Goal: Information Seeking & Learning: Find contact information

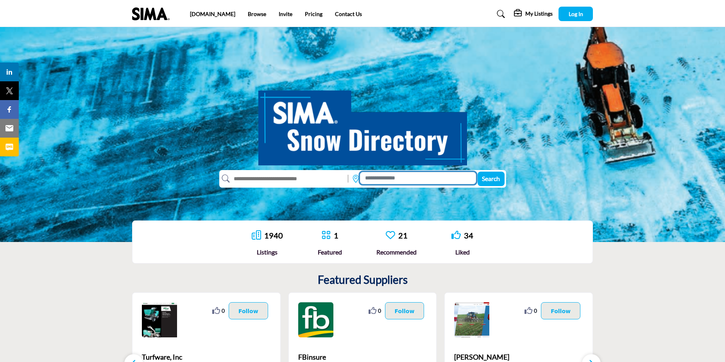
click at [390, 180] on input at bounding box center [418, 178] width 116 height 12
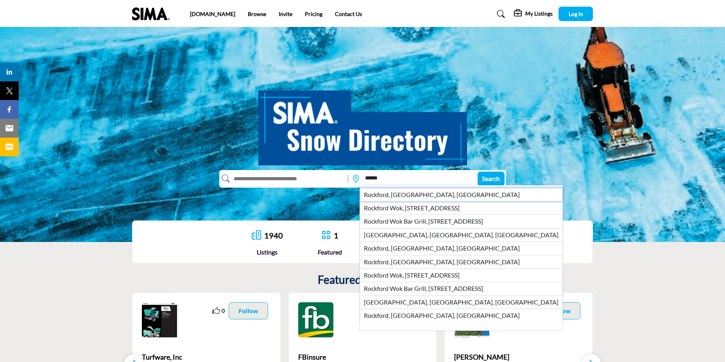
click at [392, 193] on li "Rockford, [GEOGRAPHIC_DATA], [GEOGRAPHIC_DATA]" at bounding box center [460, 194] width 203 height 13
type input "**********"
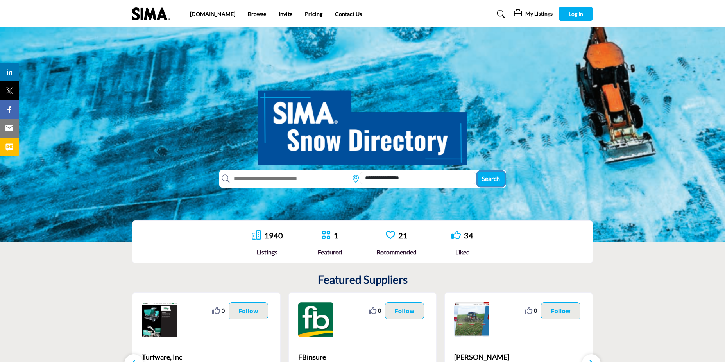
click at [498, 181] on span "Search" at bounding box center [491, 178] width 18 height 7
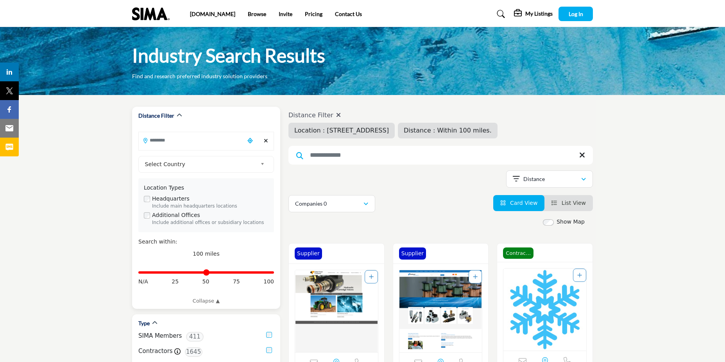
type input "**********"
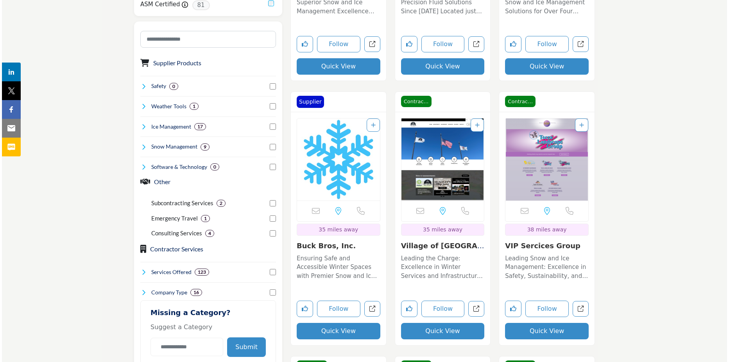
scroll to position [430, 0]
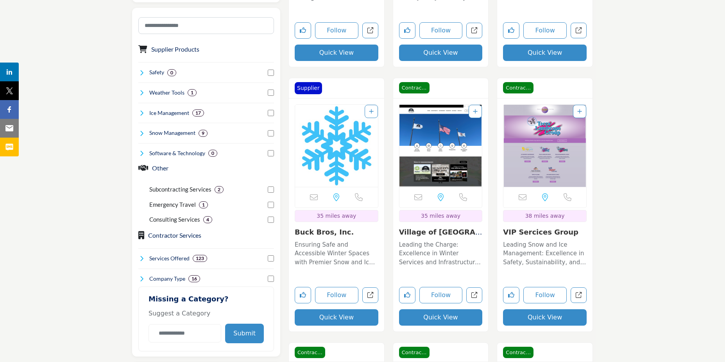
click at [330, 316] on button "Quick View" at bounding box center [337, 317] width 84 height 16
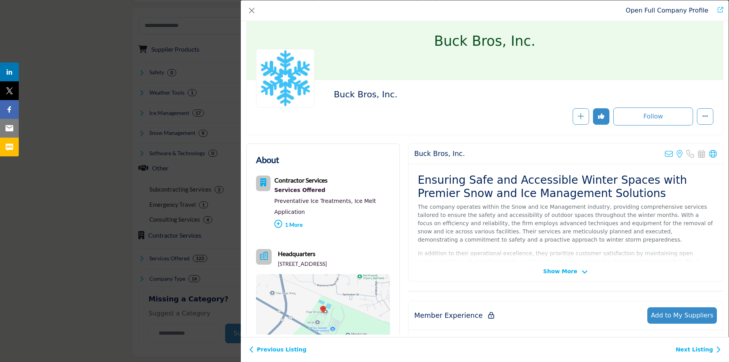
scroll to position [78, 0]
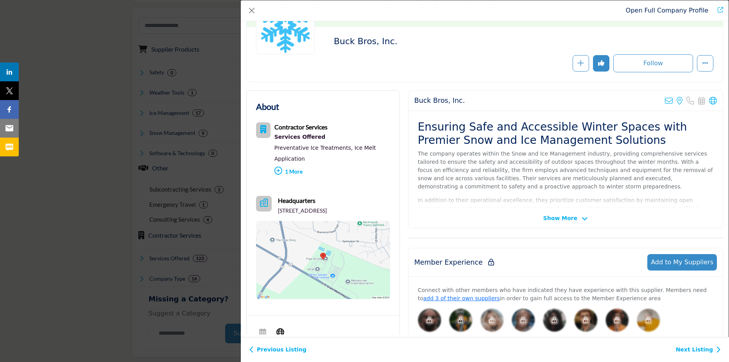
click at [569, 216] on span "Show More" at bounding box center [560, 218] width 34 height 8
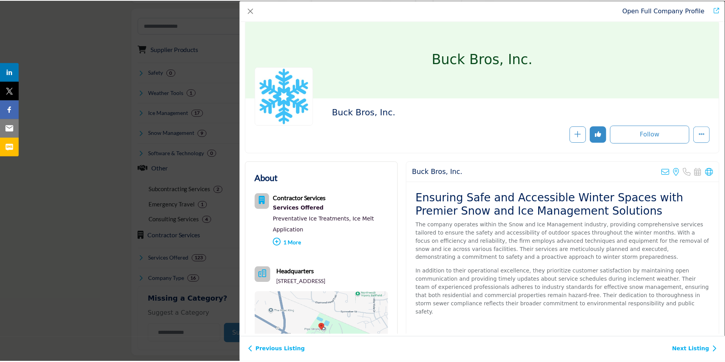
scroll to position [0, 0]
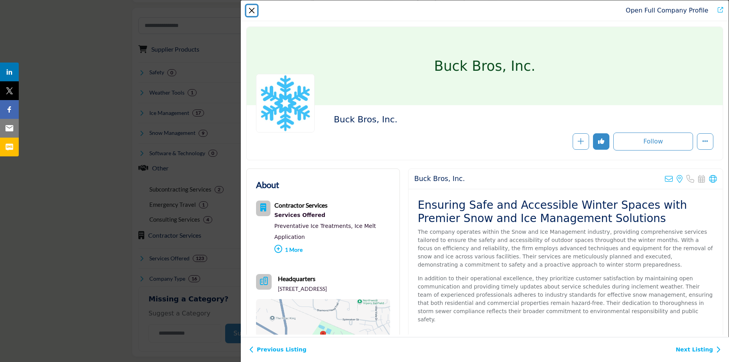
click at [256, 11] on button "Close" at bounding box center [251, 10] width 11 height 11
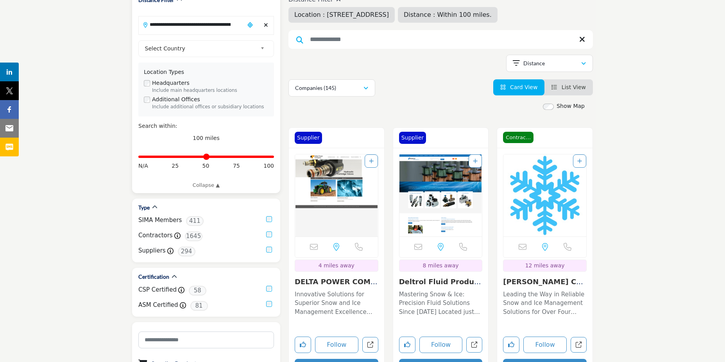
scroll to position [117, 0]
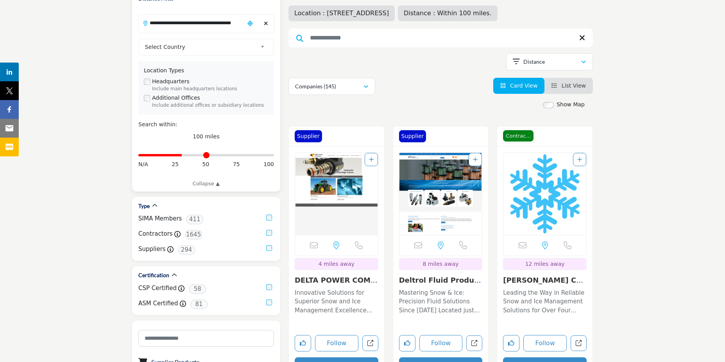
drag, startPoint x: 271, startPoint y: 156, endPoint x: 185, endPoint y: 155, distance: 85.6
type input "**"
click at [185, 155] on input "Distance in miles" at bounding box center [206, 155] width 136 height 2
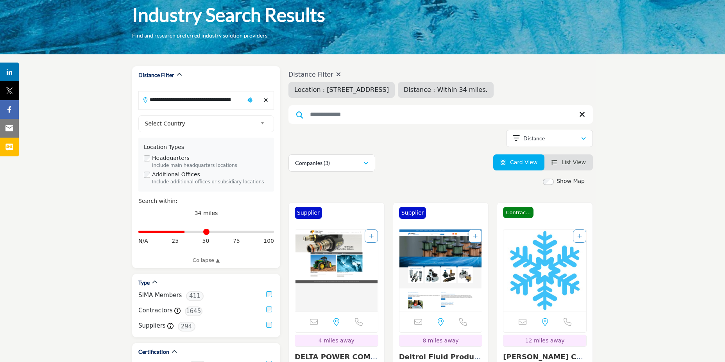
scroll to position [39, 0]
